Goal: Task Accomplishment & Management: Manage account settings

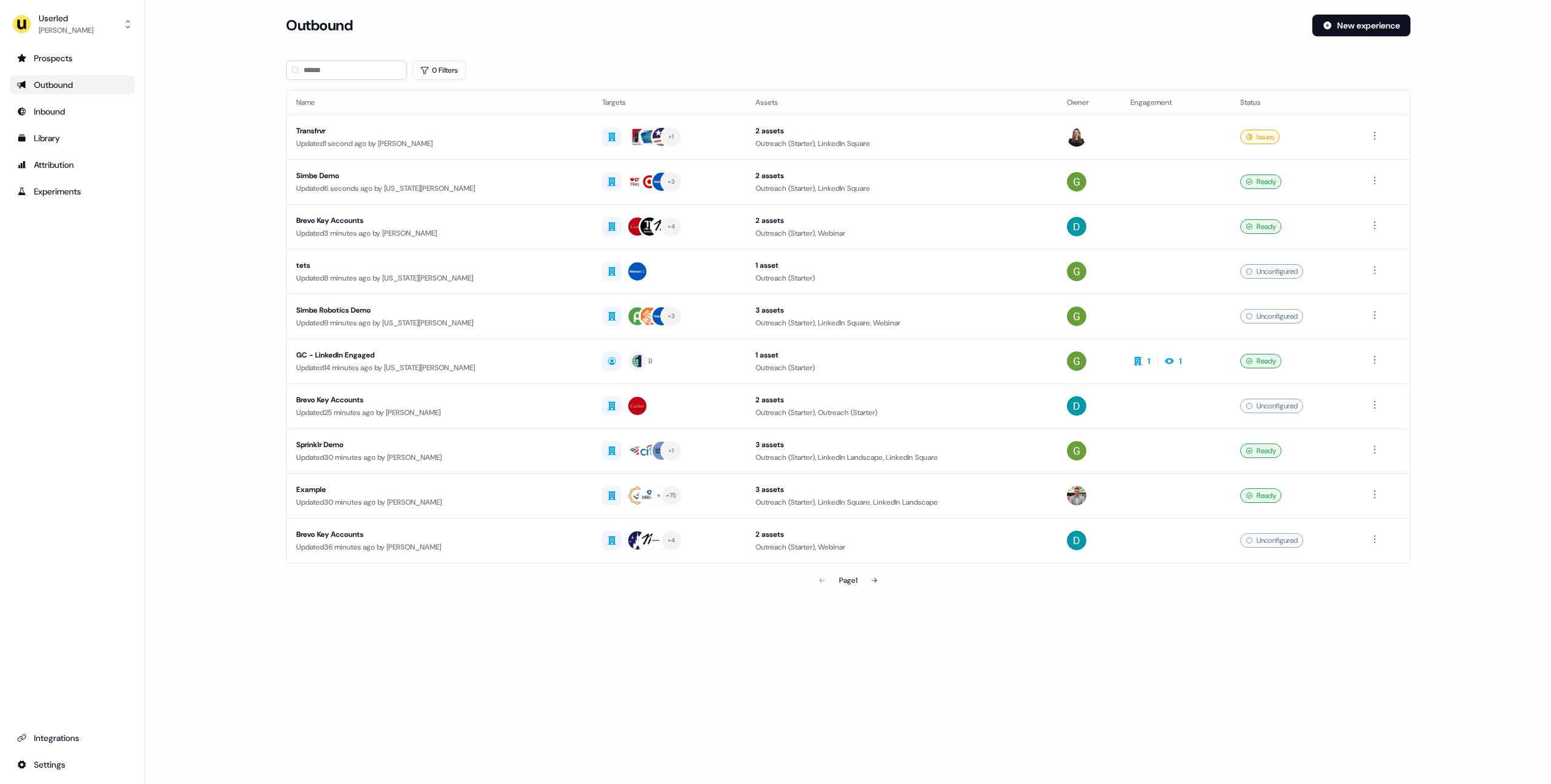
click at [1096, 65] on div "0 Filters" at bounding box center [848, 70] width 1124 height 19
click at [80, 144] on link "Library" at bounding box center [72, 138] width 125 height 19
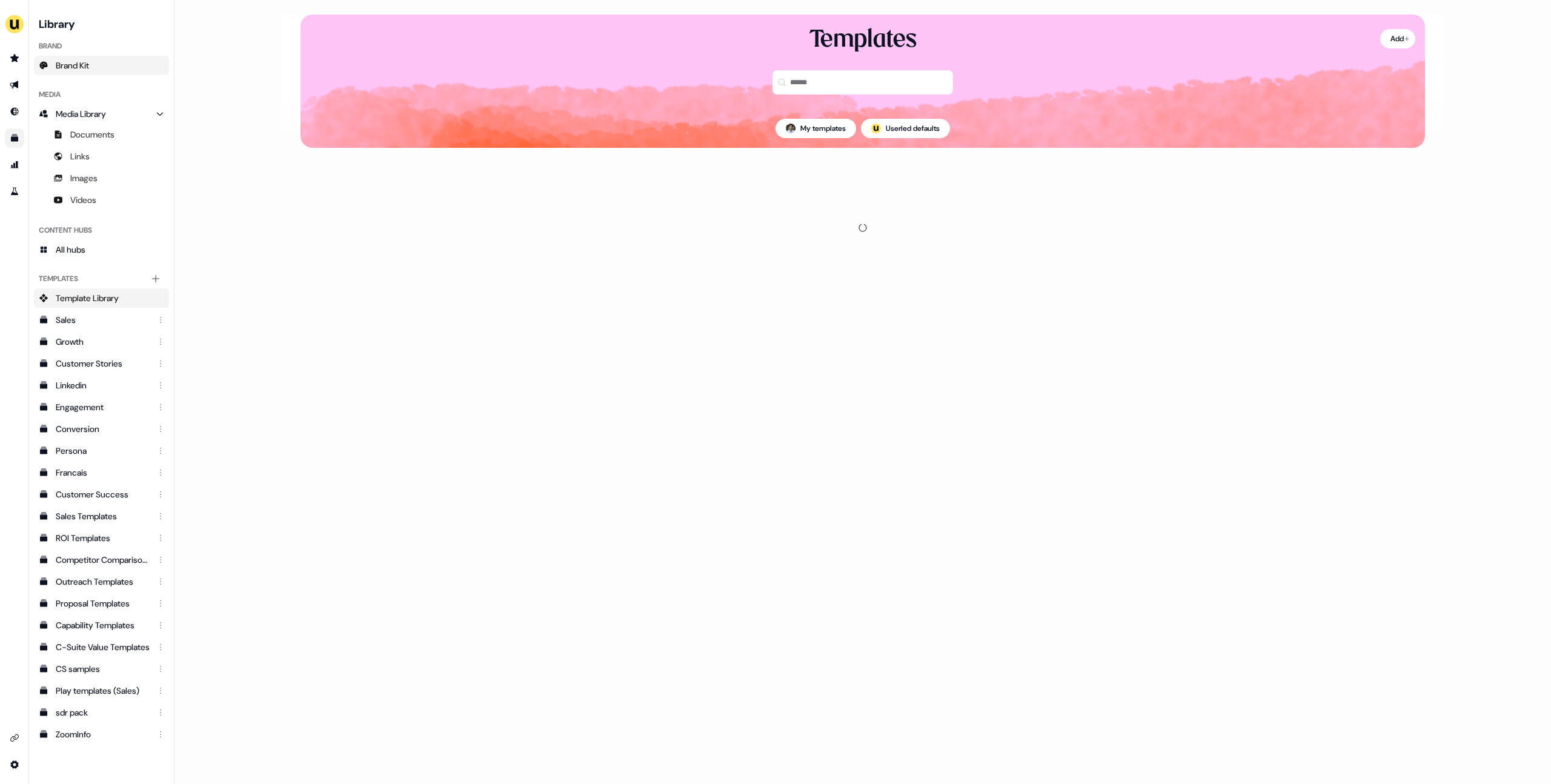
click at [101, 64] on link "Brand Kit" at bounding box center [101, 65] width 135 height 19
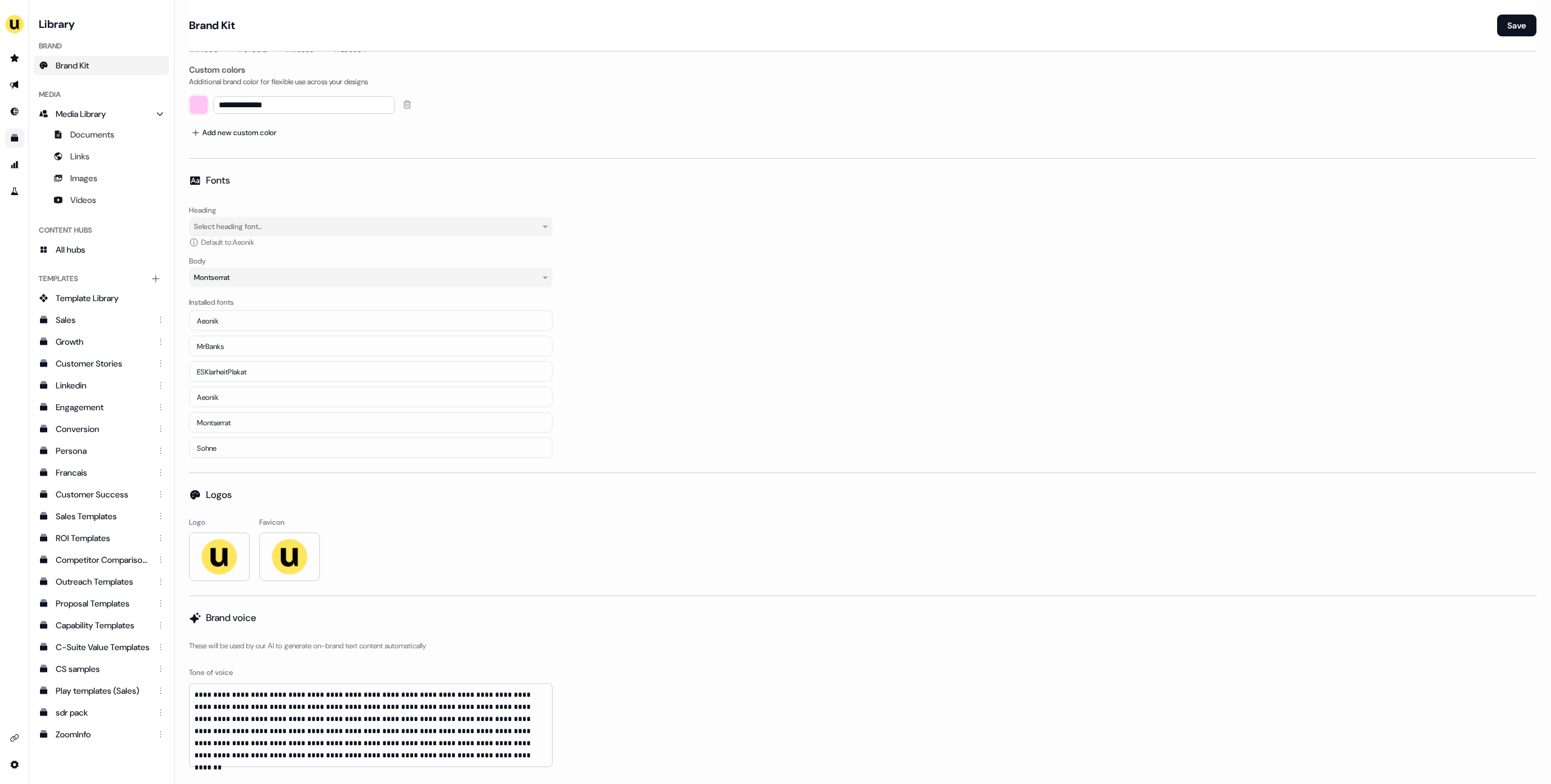
scroll to position [293, 0]
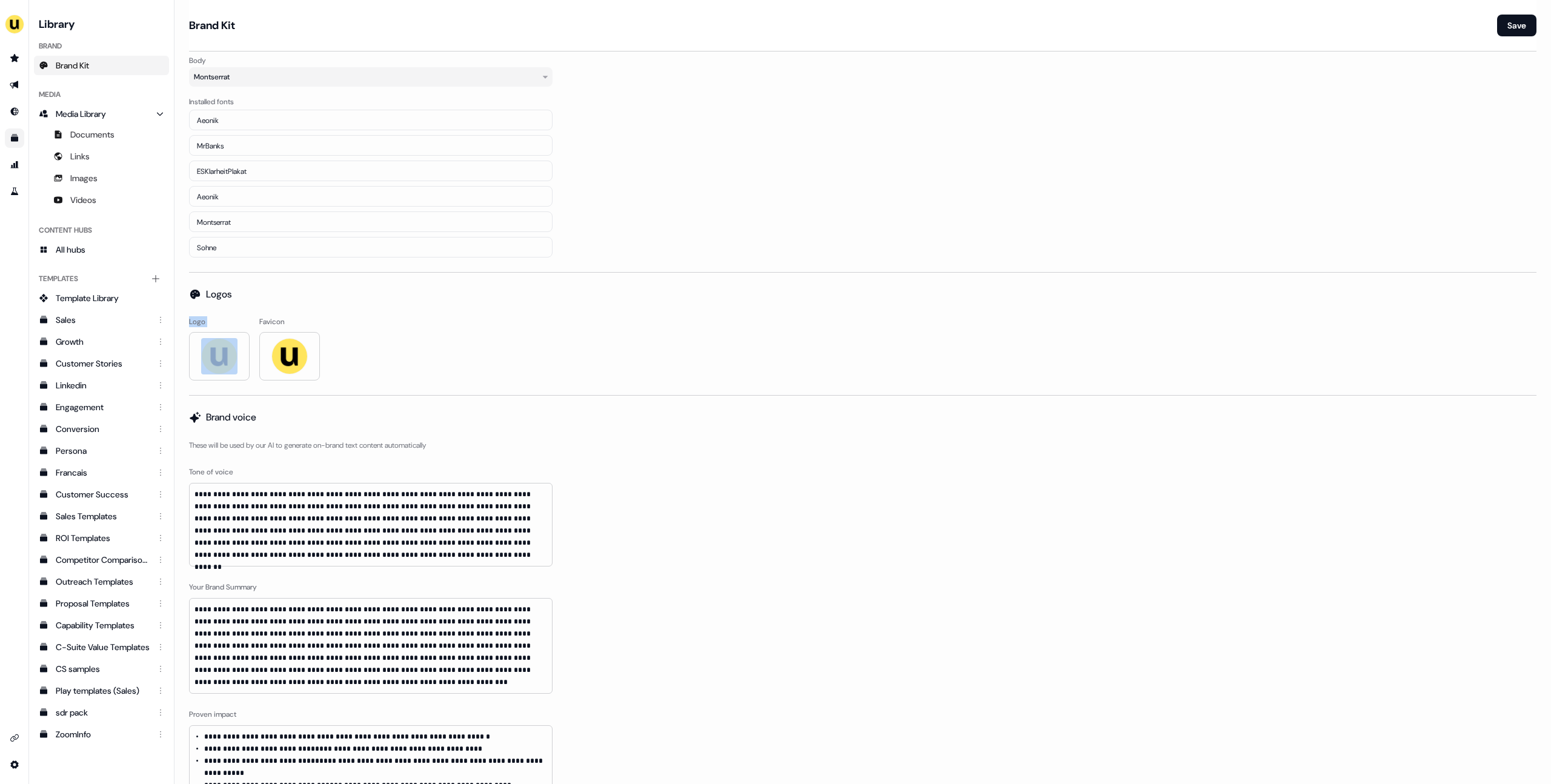
drag, startPoint x: 189, startPoint y: 323, endPoint x: 237, endPoint y: 323, distance: 48.0
click at [237, 323] on div "Logo" at bounding box center [219, 348] width 61 height 64
drag, startPoint x: 257, startPoint y: 320, endPoint x: 326, endPoint y: 320, distance: 69.0
click at [326, 320] on div "Logo Favicon" at bounding box center [862, 348] width 1347 height 64
click at [330, 320] on div "Logo Favicon" at bounding box center [862, 348] width 1347 height 64
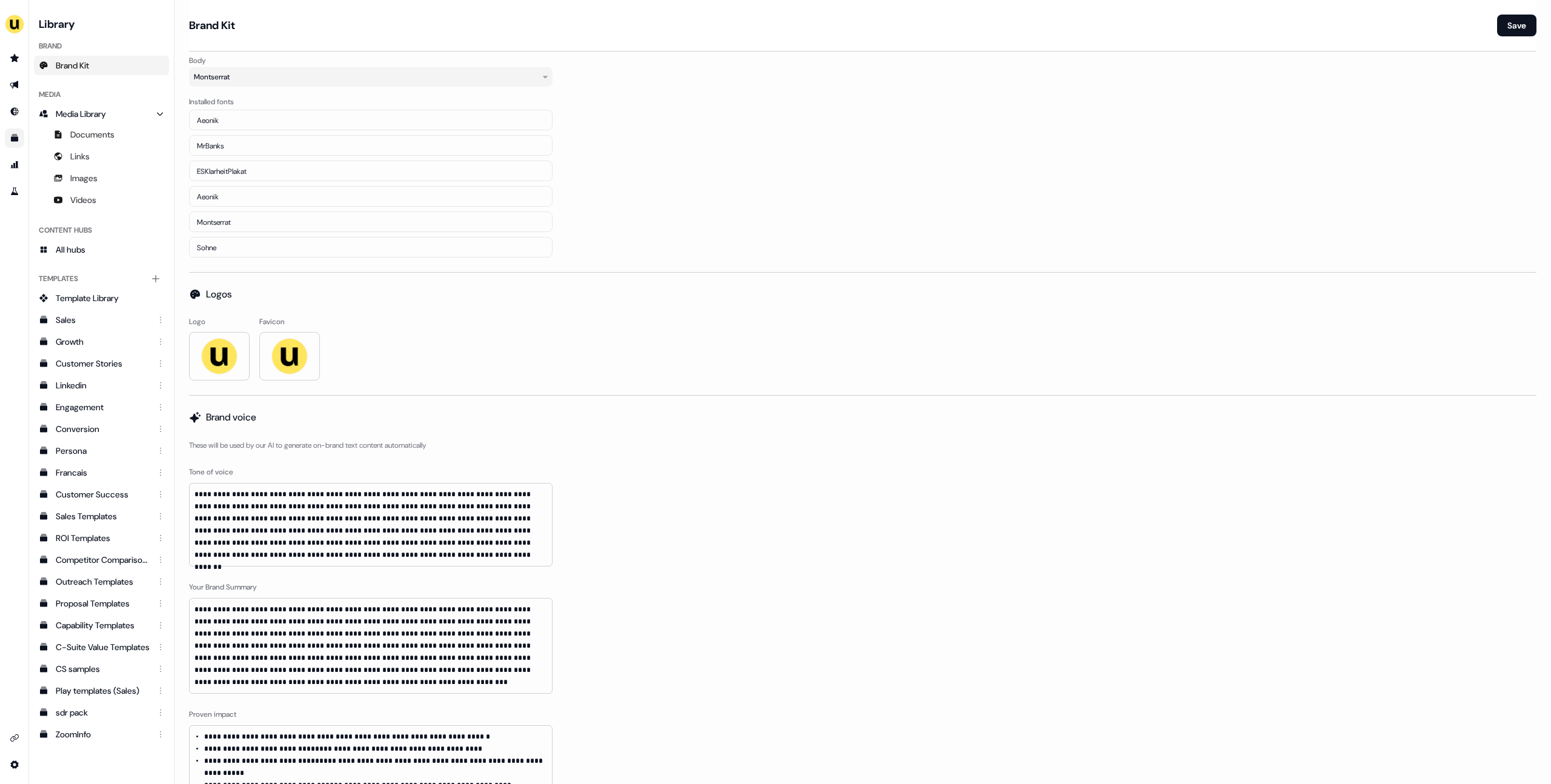
drag, startPoint x: 329, startPoint y: 320, endPoint x: 386, endPoint y: 320, distance: 57.0
click at [386, 320] on div "Logo Favicon" at bounding box center [862, 348] width 1347 height 64
click at [18, 733] on link "Go to integrations" at bounding box center [14, 737] width 19 height 19
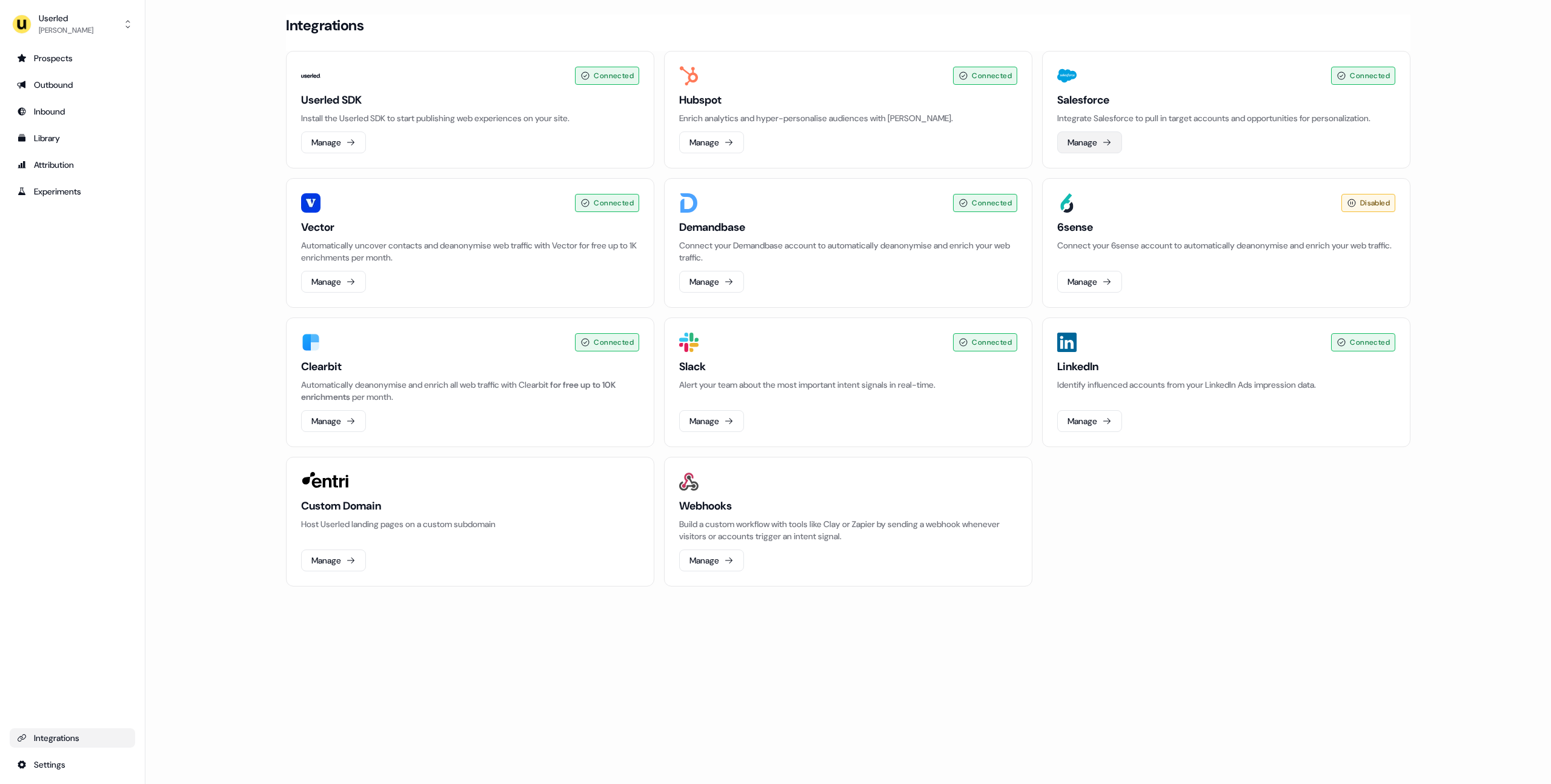
click at [1086, 149] on button "Manage" at bounding box center [1089, 142] width 65 height 22
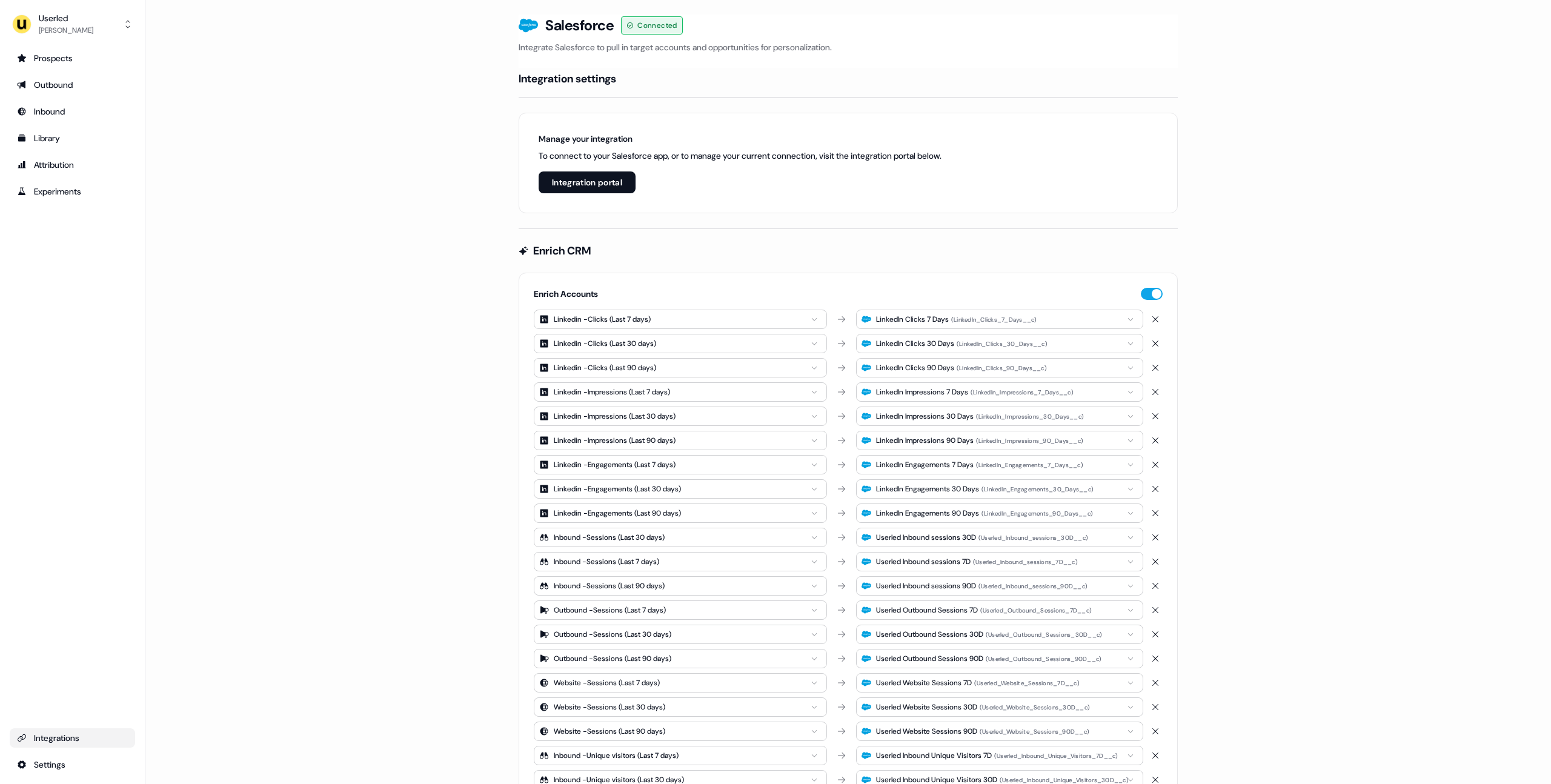
click at [49, 739] on div "Integrations" at bounding box center [72, 738] width 111 height 12
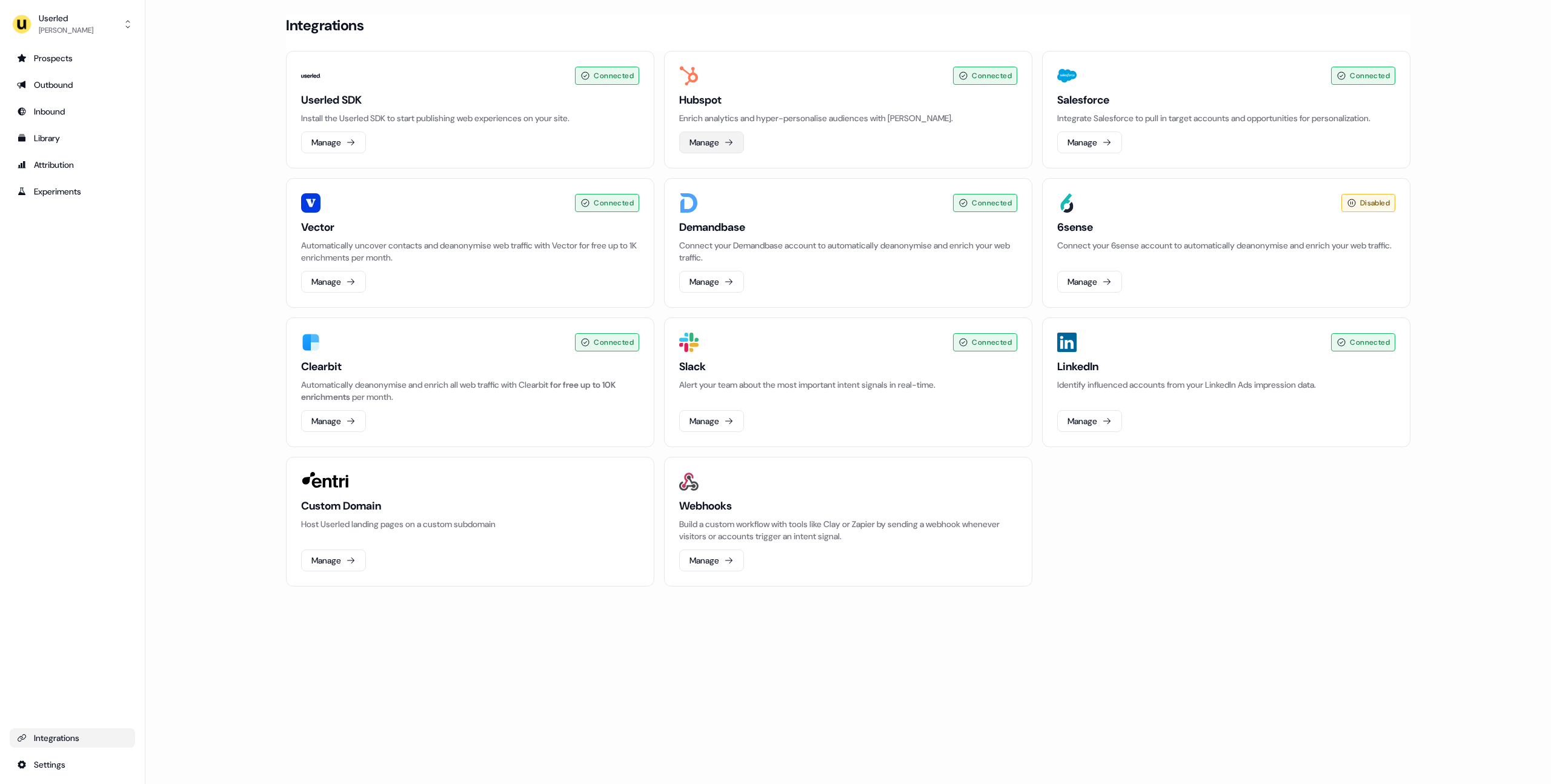
click at [717, 152] on button "Manage" at bounding box center [712, 142] width 65 height 22
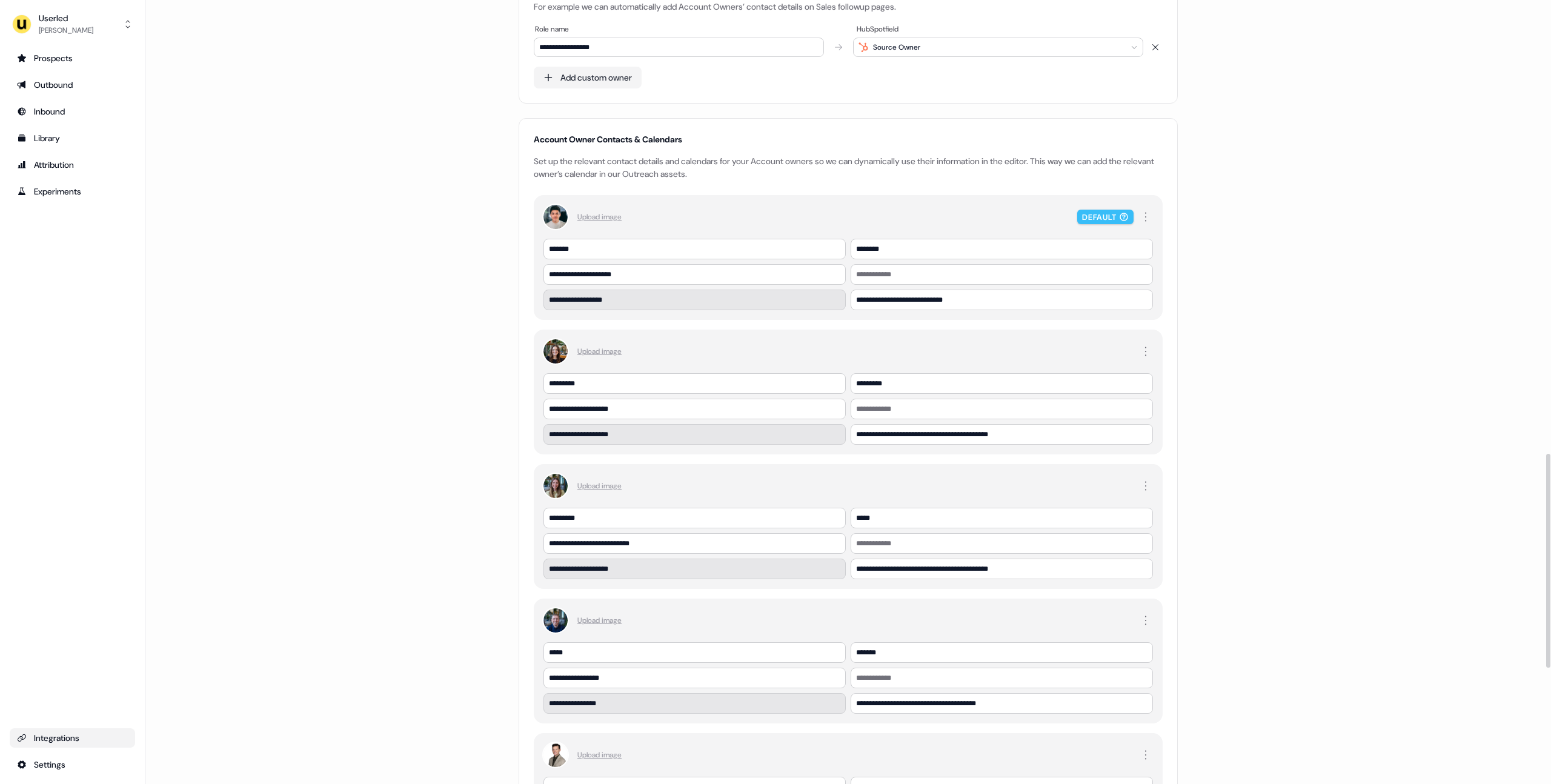
scroll to position [1662, 0]
